Goal: Task Accomplishment & Management: Manage account settings

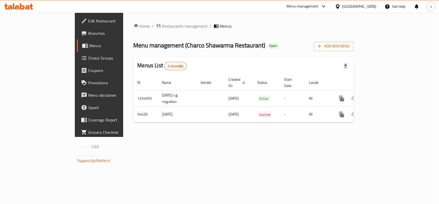
click at [372, 7] on div "[GEOGRAPHIC_DATA]" at bounding box center [360, 7] width 34 height 6
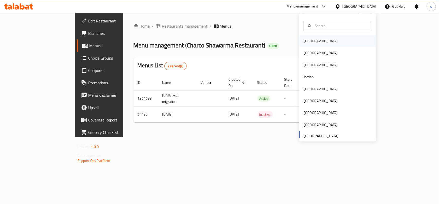
click at [306, 42] on div "[GEOGRAPHIC_DATA]" at bounding box center [321, 41] width 34 height 6
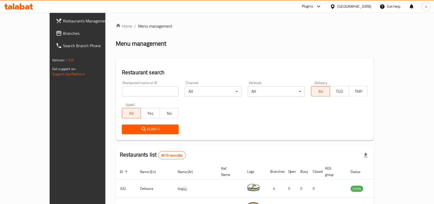
click at [367, 7] on div "[GEOGRAPHIC_DATA]" at bounding box center [355, 7] width 34 height 6
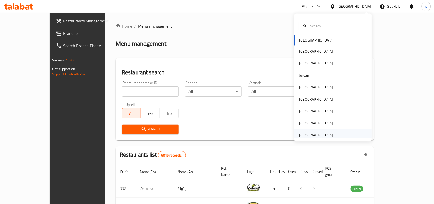
click at [311, 135] on div "[GEOGRAPHIC_DATA]" at bounding box center [317, 135] width 34 height 6
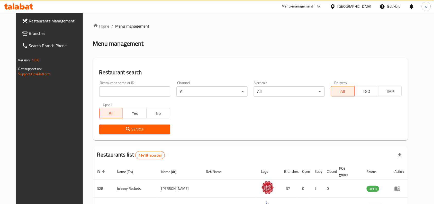
click at [29, 34] on span "Branches" at bounding box center [56, 33] width 55 height 6
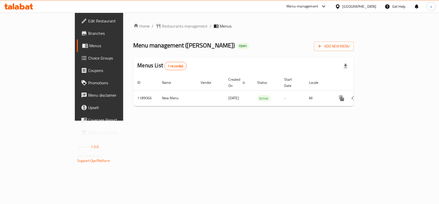
click at [370, 7] on div "[GEOGRAPHIC_DATA]" at bounding box center [360, 7] width 34 height 6
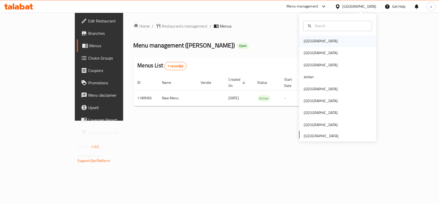
click at [312, 42] on div "[GEOGRAPHIC_DATA]" at bounding box center [321, 41] width 42 height 12
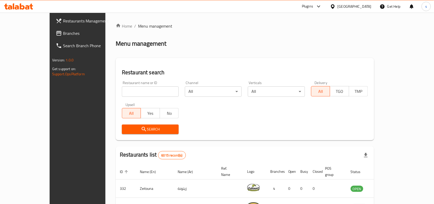
click at [366, 6] on div "[GEOGRAPHIC_DATA]" at bounding box center [355, 7] width 34 height 6
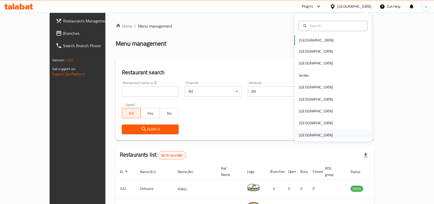
click at [312, 134] on div "[GEOGRAPHIC_DATA]" at bounding box center [317, 135] width 34 height 6
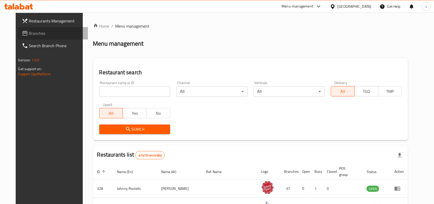
click at [29, 32] on span "Branches" at bounding box center [56, 33] width 55 height 6
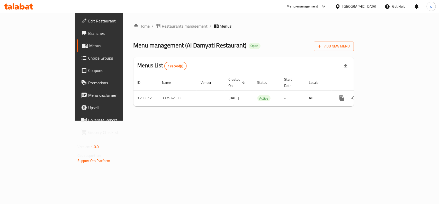
click at [365, 7] on div "[GEOGRAPHIC_DATA]" at bounding box center [360, 7] width 34 height 6
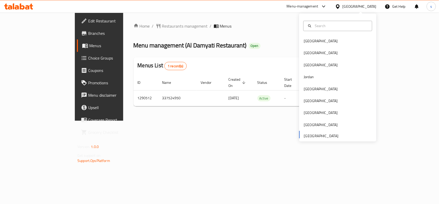
click at [310, 135] on div "Bahrain Egypt Iraq Jordan Kuwait Oman Qatar Saudi Arabia United Arab Emirates" at bounding box center [337, 88] width 77 height 106
click at [309, 42] on div "[GEOGRAPHIC_DATA]" at bounding box center [321, 41] width 34 height 6
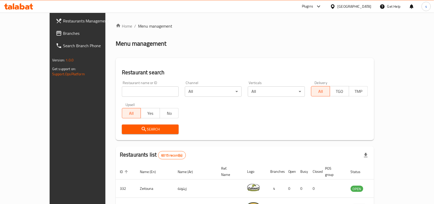
click at [361, 5] on div "[GEOGRAPHIC_DATA]" at bounding box center [355, 7] width 34 height 6
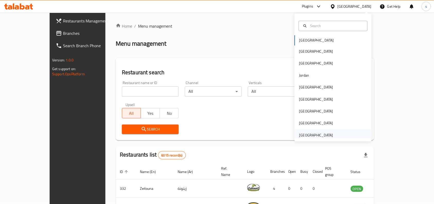
click at [305, 136] on div "[GEOGRAPHIC_DATA]" at bounding box center [317, 135] width 34 height 6
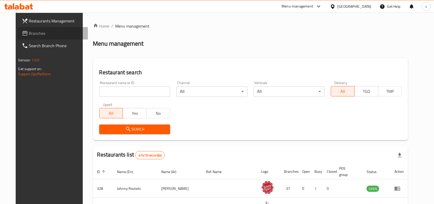
click at [29, 33] on span "Branches" at bounding box center [56, 33] width 55 height 6
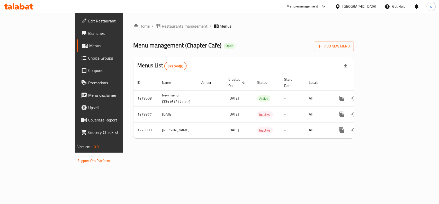
click at [358, 6] on div "[GEOGRAPHIC_DATA]" at bounding box center [360, 7] width 34 height 6
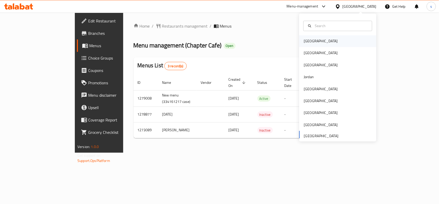
click at [309, 42] on div "[GEOGRAPHIC_DATA]" at bounding box center [321, 41] width 34 height 6
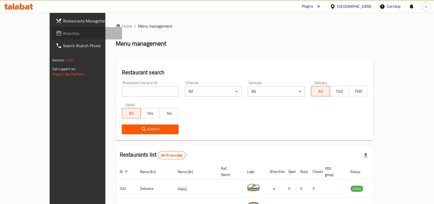
click at [63, 34] on span "Branches" at bounding box center [90, 33] width 55 height 6
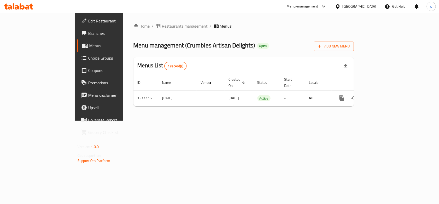
click at [366, 7] on div "[GEOGRAPHIC_DATA]" at bounding box center [360, 7] width 34 height 6
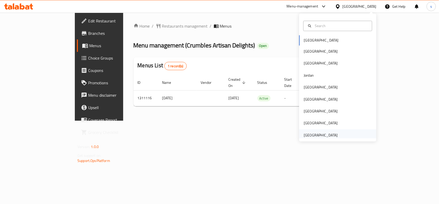
click at [315, 133] on div "[GEOGRAPHIC_DATA]" at bounding box center [321, 135] width 34 height 6
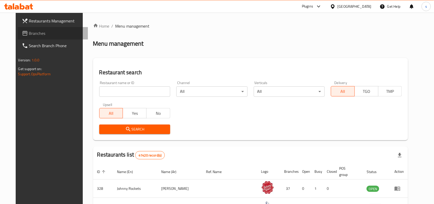
click at [29, 35] on span "Branches" at bounding box center [56, 33] width 55 height 6
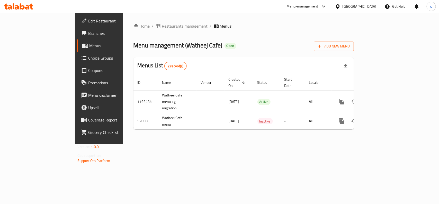
click at [347, 7] on div "[GEOGRAPHIC_DATA]" at bounding box center [360, 7] width 34 height 6
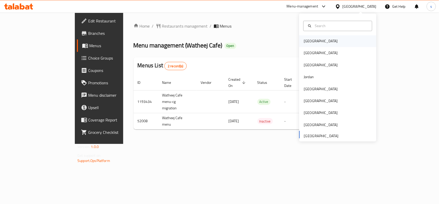
click at [304, 42] on div "[GEOGRAPHIC_DATA]" at bounding box center [321, 41] width 34 height 6
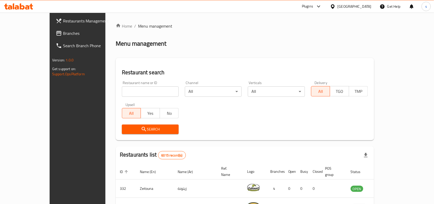
click at [364, 8] on div "[GEOGRAPHIC_DATA]" at bounding box center [355, 7] width 34 height 6
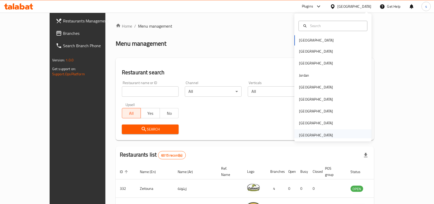
click at [306, 135] on div "[GEOGRAPHIC_DATA]" at bounding box center [317, 135] width 34 height 6
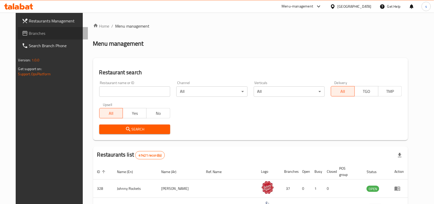
click at [29, 33] on span "Branches" at bounding box center [56, 33] width 55 height 6
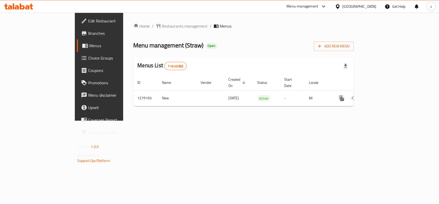
click at [88, 20] on span "Edit Restaurant" at bounding box center [116, 21] width 56 height 6
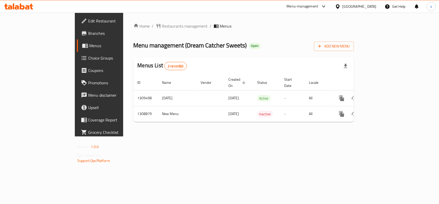
click at [367, 6] on div "[GEOGRAPHIC_DATA]" at bounding box center [360, 7] width 34 height 6
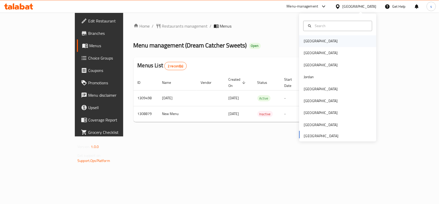
click at [306, 41] on div "[GEOGRAPHIC_DATA]" at bounding box center [321, 41] width 34 height 6
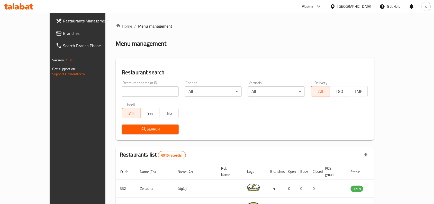
drag, startPoint x: 368, startPoint y: 5, endPoint x: 368, endPoint y: 11, distance: 5.4
click at [368, 5] on div "[GEOGRAPHIC_DATA]" at bounding box center [355, 7] width 34 height 6
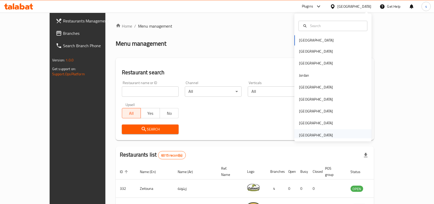
click at [322, 133] on div "[GEOGRAPHIC_DATA]" at bounding box center [317, 135] width 34 height 6
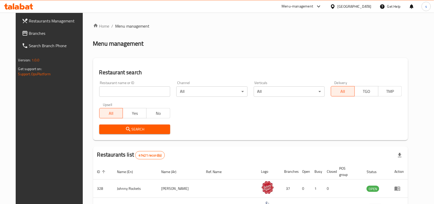
click at [35, 37] on link "Branches" at bounding box center [53, 33] width 71 height 12
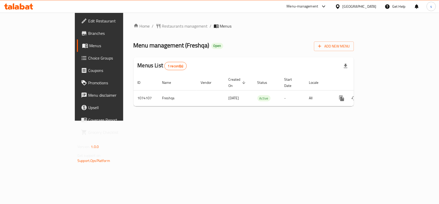
click at [373, 6] on div "[GEOGRAPHIC_DATA]" at bounding box center [360, 7] width 34 height 6
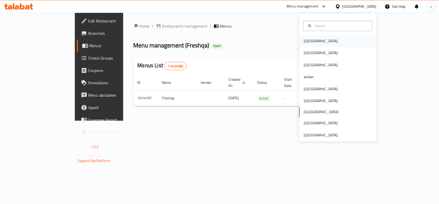
click at [307, 40] on div "[GEOGRAPHIC_DATA]" at bounding box center [321, 41] width 34 height 6
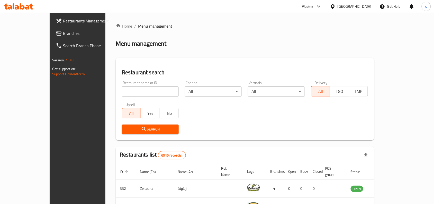
click at [366, 6] on div "[GEOGRAPHIC_DATA]" at bounding box center [355, 7] width 34 height 6
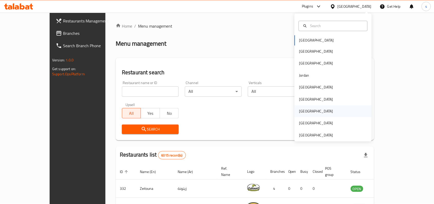
click at [300, 111] on div "[GEOGRAPHIC_DATA]" at bounding box center [317, 111] width 34 height 6
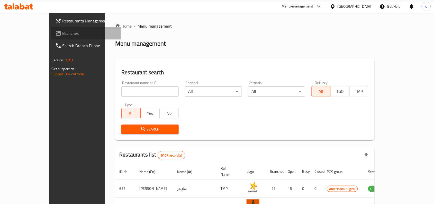
click at [63, 35] on span "Branches" at bounding box center [90, 33] width 55 height 6
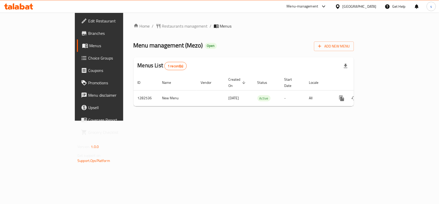
click at [360, 5] on div "[GEOGRAPHIC_DATA]" at bounding box center [360, 7] width 34 height 6
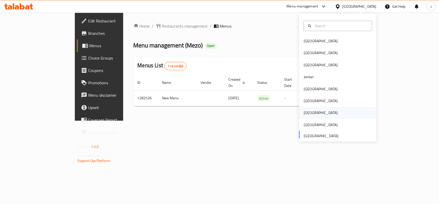
click at [304, 114] on div "[GEOGRAPHIC_DATA]" at bounding box center [321, 113] width 34 height 6
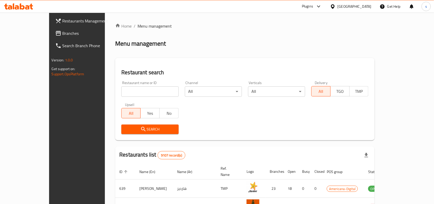
click at [63, 32] on span "Branches" at bounding box center [90, 33] width 55 height 6
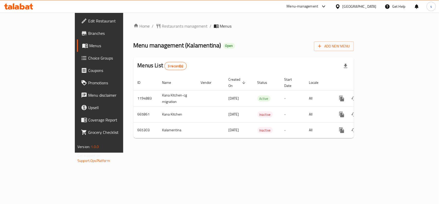
click at [368, 4] on div "[GEOGRAPHIC_DATA]" at bounding box center [360, 7] width 34 height 6
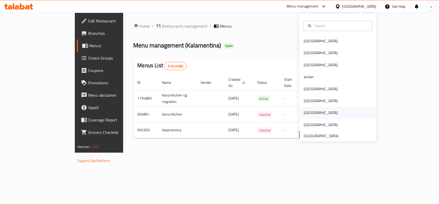
click at [304, 112] on div "[GEOGRAPHIC_DATA]" at bounding box center [321, 113] width 34 height 6
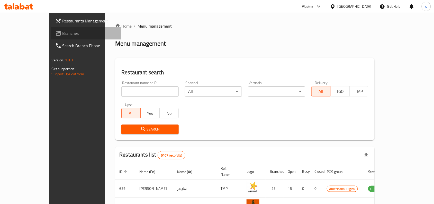
click at [63, 36] on span "Branches" at bounding box center [90, 33] width 55 height 6
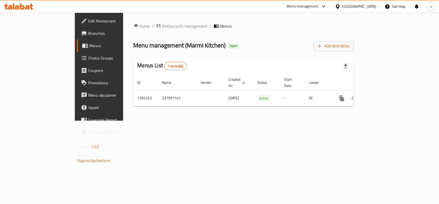
click at [88, 56] on span "Choice Groups" at bounding box center [116, 58] width 56 height 6
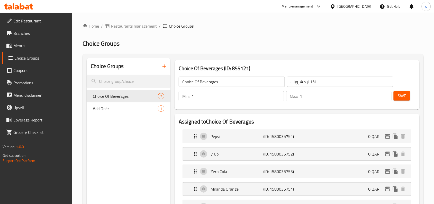
click at [365, 7] on div "[GEOGRAPHIC_DATA]" at bounding box center [355, 7] width 34 height 6
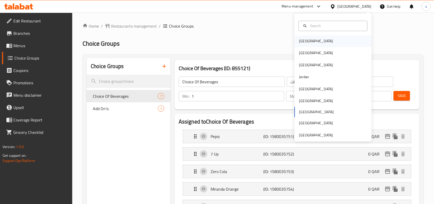
click at [313, 41] on div "[GEOGRAPHIC_DATA]" at bounding box center [333, 41] width 77 height 12
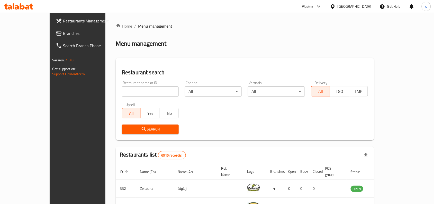
click at [364, 4] on div "Bahrain" at bounding box center [355, 7] width 34 height 6
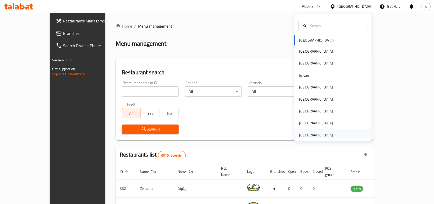
click at [300, 136] on div "United Arab Emirates" at bounding box center [317, 135] width 34 height 6
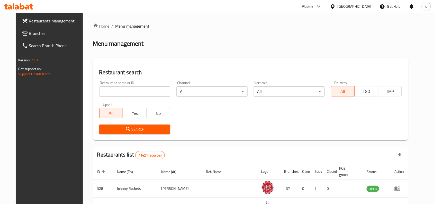
click at [18, 38] on link "Branches" at bounding box center [53, 33] width 71 height 12
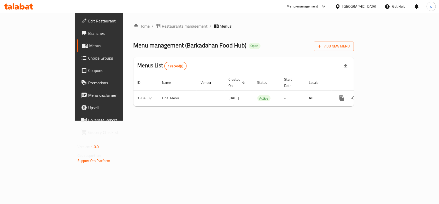
click at [371, 7] on div "[GEOGRAPHIC_DATA]" at bounding box center [360, 7] width 34 height 6
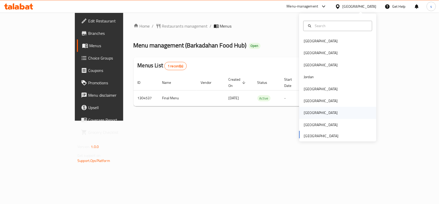
click at [304, 111] on div "[GEOGRAPHIC_DATA]" at bounding box center [321, 113] width 34 height 6
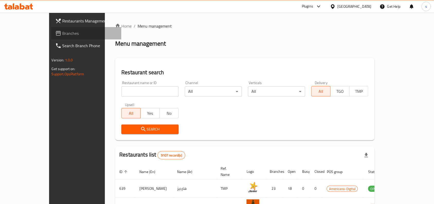
click at [63, 34] on span "Branches" at bounding box center [90, 33] width 55 height 6
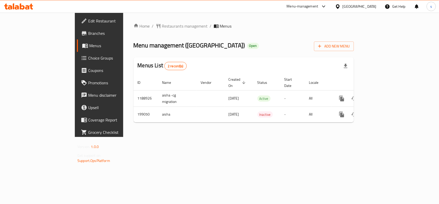
click at [369, 6] on div "[GEOGRAPHIC_DATA]" at bounding box center [360, 7] width 34 height 6
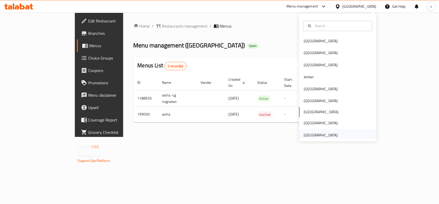
click at [313, 135] on div "[GEOGRAPHIC_DATA]" at bounding box center [321, 135] width 34 height 6
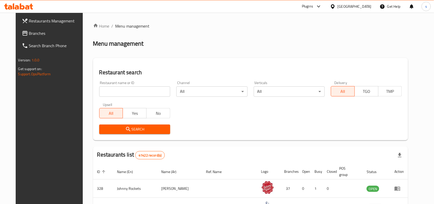
click at [29, 31] on span "Branches" at bounding box center [56, 33] width 55 height 6
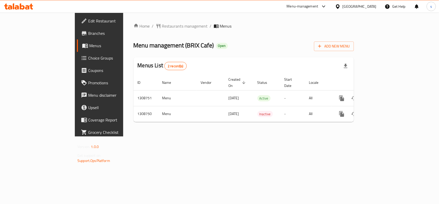
click at [365, 6] on div "[GEOGRAPHIC_DATA]" at bounding box center [360, 7] width 34 height 6
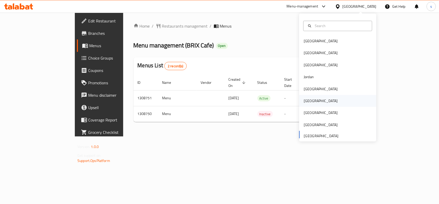
click at [304, 102] on div "[GEOGRAPHIC_DATA]" at bounding box center [321, 101] width 34 height 6
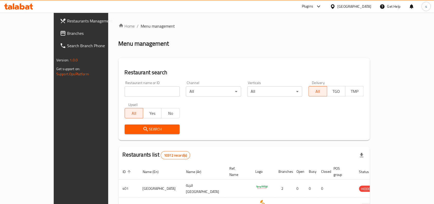
click at [67, 32] on span "Branches" at bounding box center [94, 33] width 55 height 6
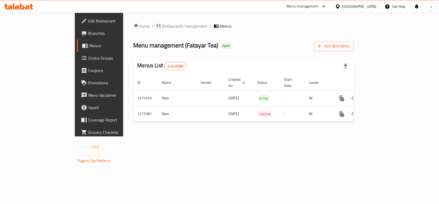
click at [343, 7] on div at bounding box center [338, 7] width 7 height 6
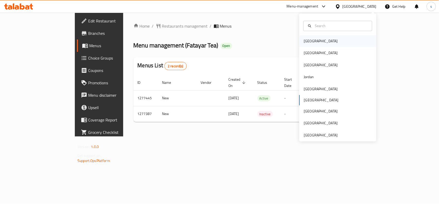
click at [302, 37] on div "[GEOGRAPHIC_DATA]" at bounding box center [321, 41] width 42 height 12
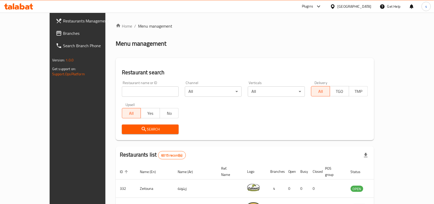
click at [362, 5] on div "[GEOGRAPHIC_DATA]" at bounding box center [355, 7] width 34 height 6
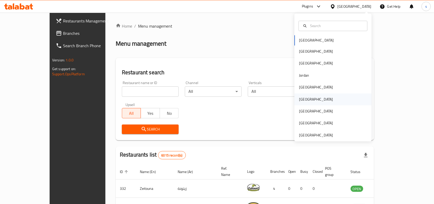
click at [305, 99] on div "[GEOGRAPHIC_DATA]" at bounding box center [316, 99] width 42 height 12
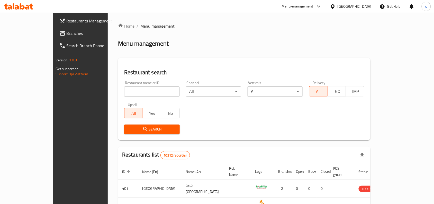
click at [67, 33] on span "Branches" at bounding box center [94, 33] width 55 height 6
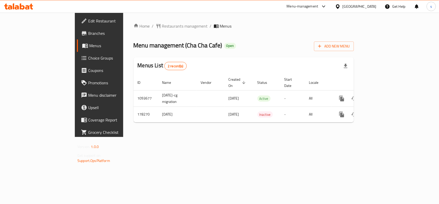
click at [371, 6] on div "[GEOGRAPHIC_DATA]" at bounding box center [360, 7] width 34 height 6
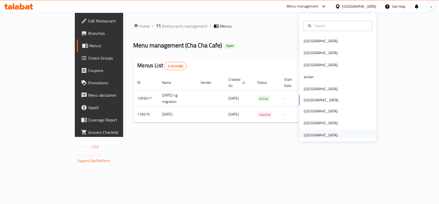
click at [312, 133] on div "[GEOGRAPHIC_DATA]" at bounding box center [321, 135] width 34 height 6
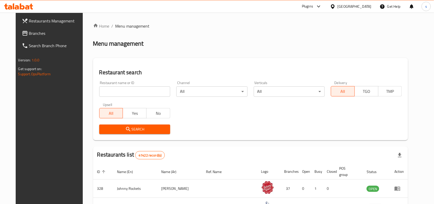
click at [29, 31] on span "Branches" at bounding box center [56, 33] width 55 height 6
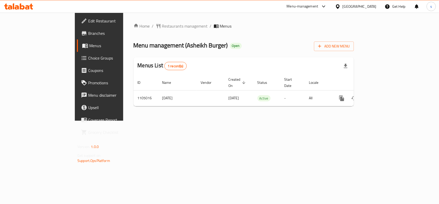
click at [375, 5] on div "[GEOGRAPHIC_DATA]" at bounding box center [360, 7] width 34 height 6
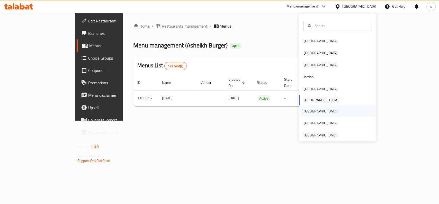
click at [304, 110] on div "[GEOGRAPHIC_DATA]" at bounding box center [321, 111] width 34 height 6
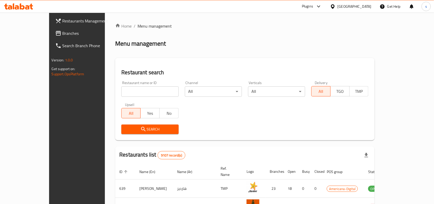
click at [63, 33] on span "Branches" at bounding box center [90, 33] width 55 height 6
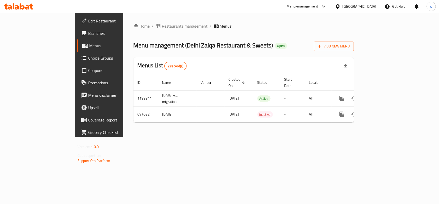
drag, startPoint x: 370, startPoint y: 5, endPoint x: 370, endPoint y: 11, distance: 5.7
click at [370, 5] on div "[GEOGRAPHIC_DATA]" at bounding box center [360, 7] width 34 height 6
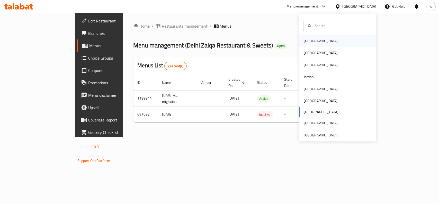
click at [300, 43] on div "[GEOGRAPHIC_DATA]" at bounding box center [321, 41] width 42 height 12
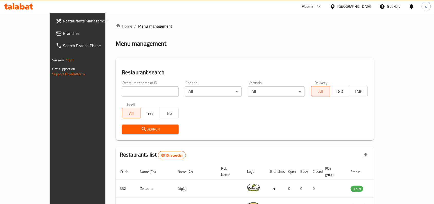
click at [364, 7] on div "[GEOGRAPHIC_DATA]" at bounding box center [355, 7] width 34 height 6
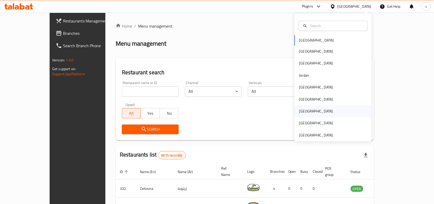
click at [301, 110] on div "[GEOGRAPHIC_DATA]" at bounding box center [317, 111] width 34 height 6
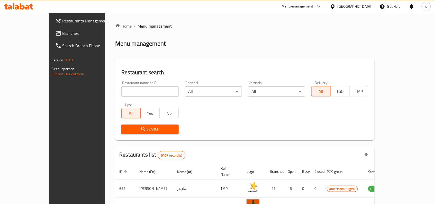
click at [366, 6] on div "[GEOGRAPHIC_DATA]" at bounding box center [355, 7] width 34 height 6
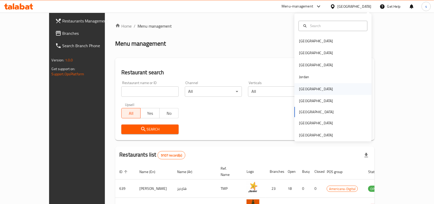
click at [311, 87] on div "[GEOGRAPHIC_DATA]" at bounding box center [333, 89] width 77 height 12
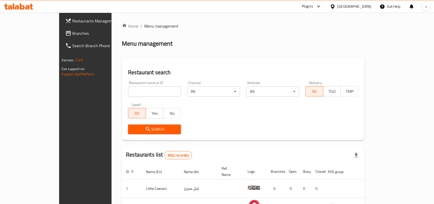
click at [73, 30] on span "Branches" at bounding box center [100, 33] width 55 height 6
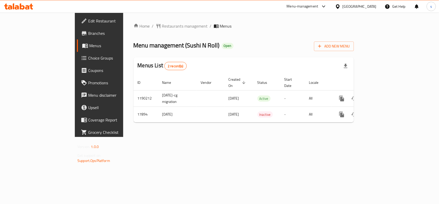
click at [373, 6] on div "[GEOGRAPHIC_DATA]" at bounding box center [360, 7] width 34 height 6
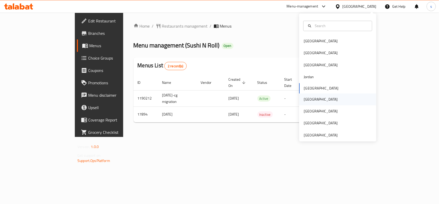
click at [308, 99] on div "[GEOGRAPHIC_DATA]" at bounding box center [321, 99] width 34 height 6
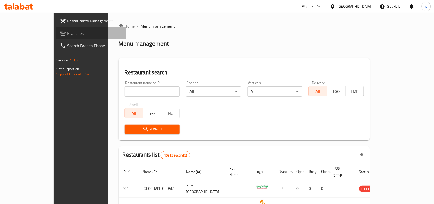
click at [67, 31] on span "Branches" at bounding box center [94, 33] width 55 height 6
